Goal: Transaction & Acquisition: Purchase product/service

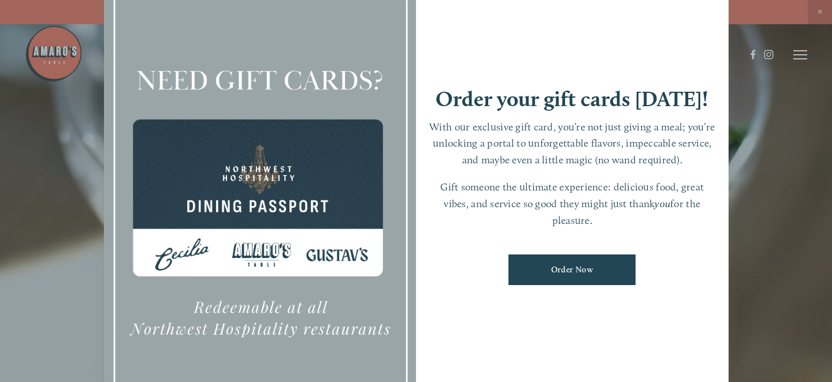
click at [765, 325] on div at bounding box center [416, 191] width 832 height 382
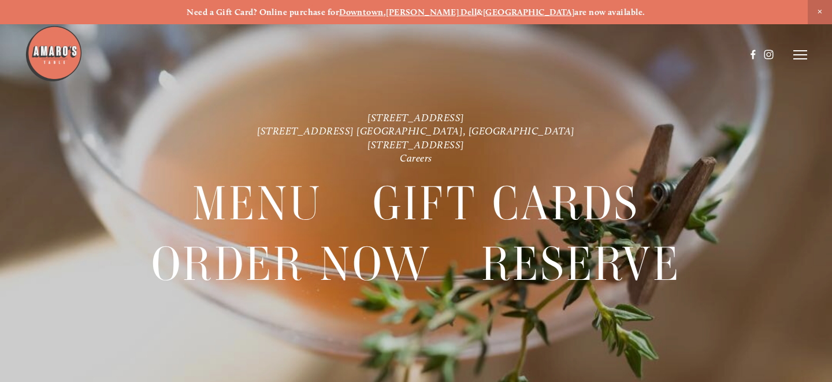
click at [799, 51] on line at bounding box center [800, 51] width 14 height 0
click at [622, 53] on span "Order Now" at bounding box center [632, 55] width 41 height 10
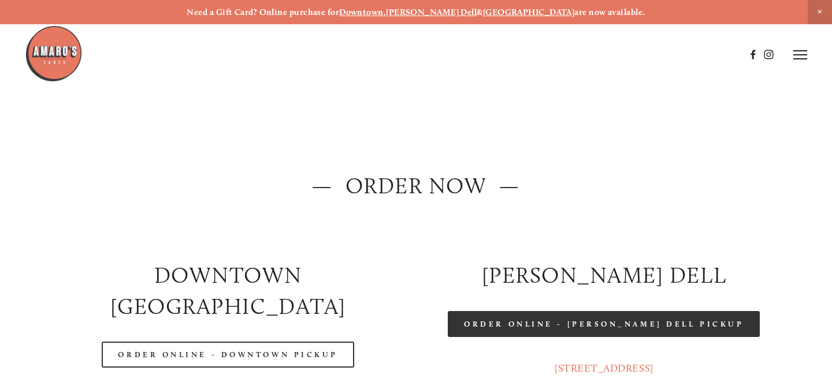
click at [649, 328] on link "Order Online - [PERSON_NAME] Dell Pickup" at bounding box center [604, 324] width 312 height 26
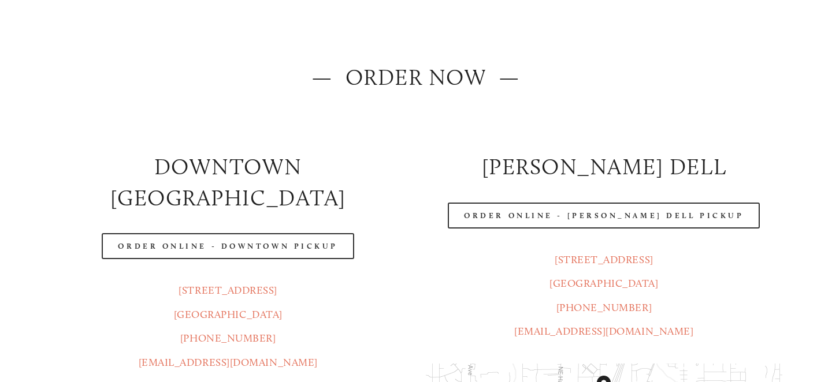
scroll to position [141, 0]
